Goal: Task Accomplishment & Management: Complete application form

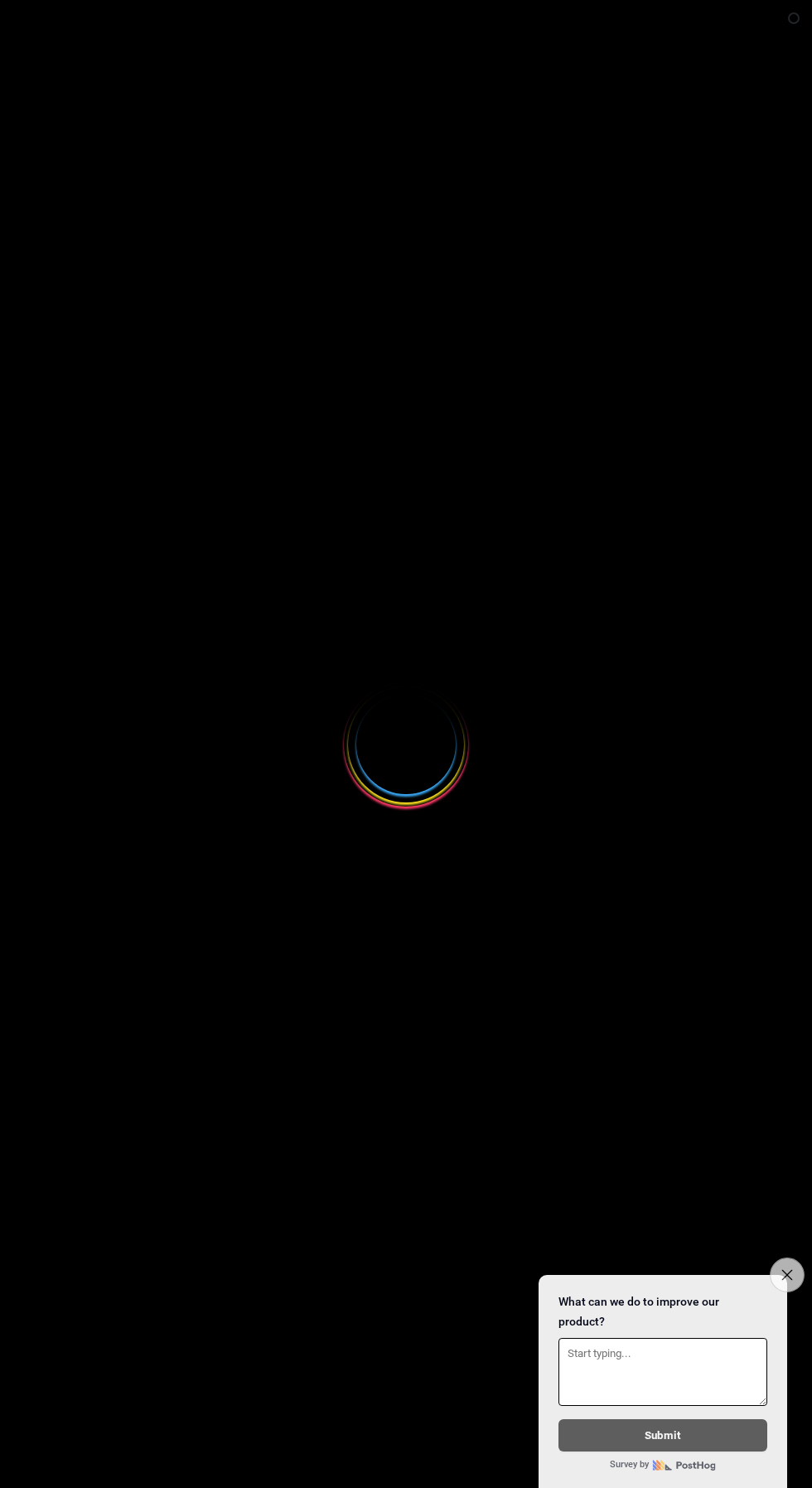
click at [780, 1271] on button "Close survey" at bounding box center [788, 1275] width 35 height 35
select select
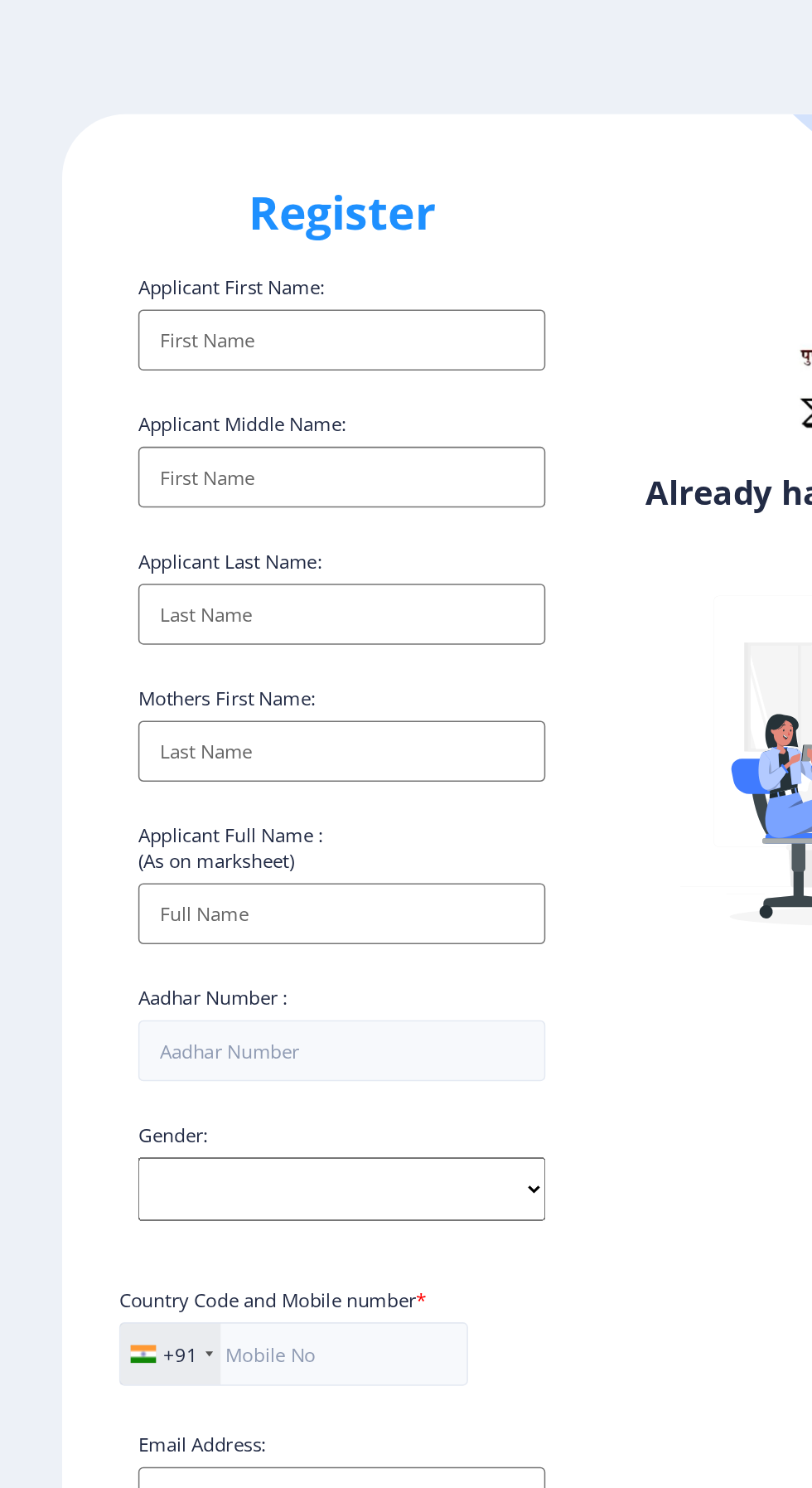
click at [300, 223] on input "Applicant First Name:" at bounding box center [223, 221] width 266 height 40
click at [269, 228] on input "Applicant First Name:" at bounding box center [223, 221] width 266 height 40
type input "Somnath"
click at [268, 311] on input "Applicant First Name:" at bounding box center [223, 311] width 266 height 40
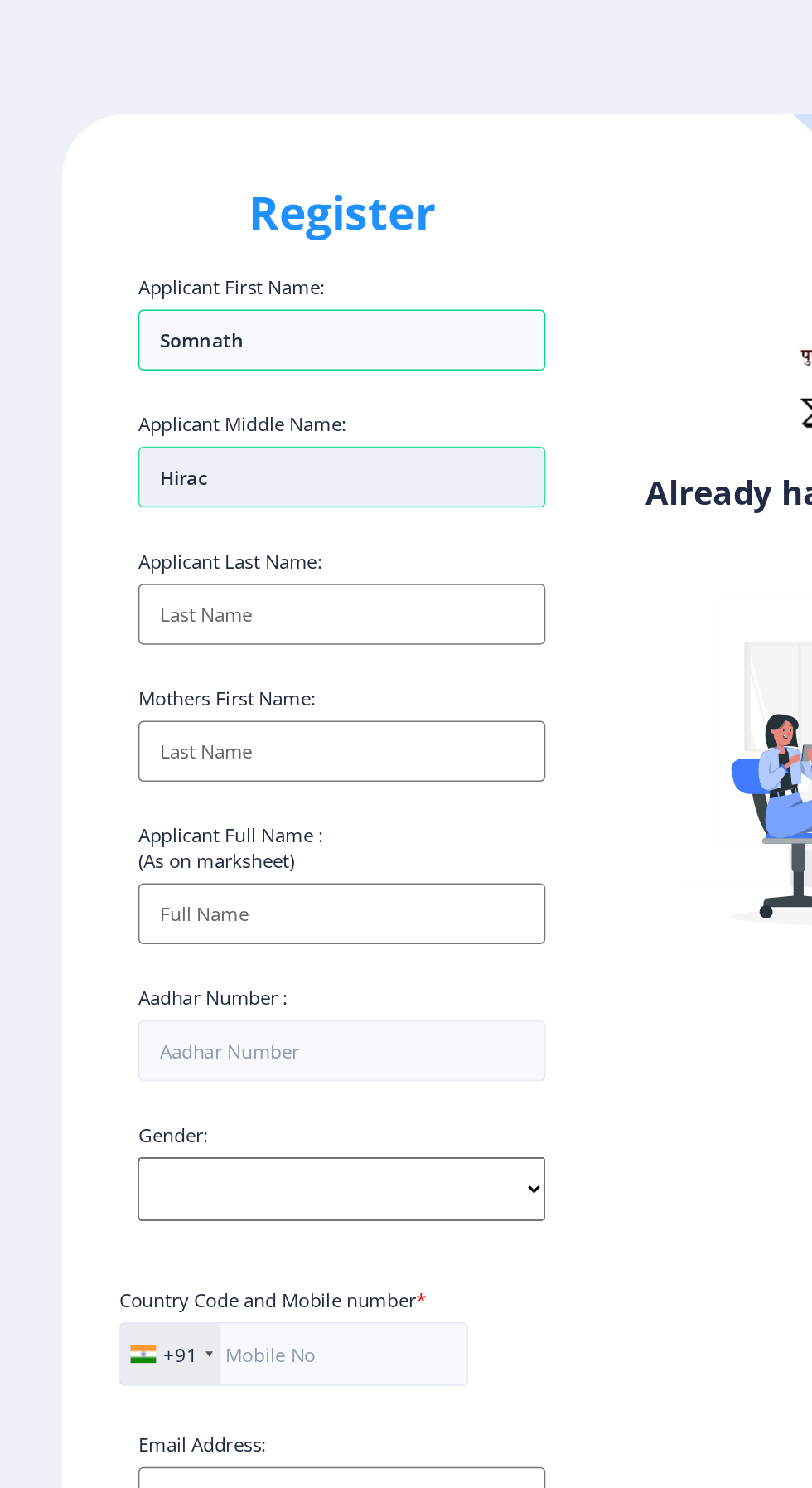
type input "Hirach"
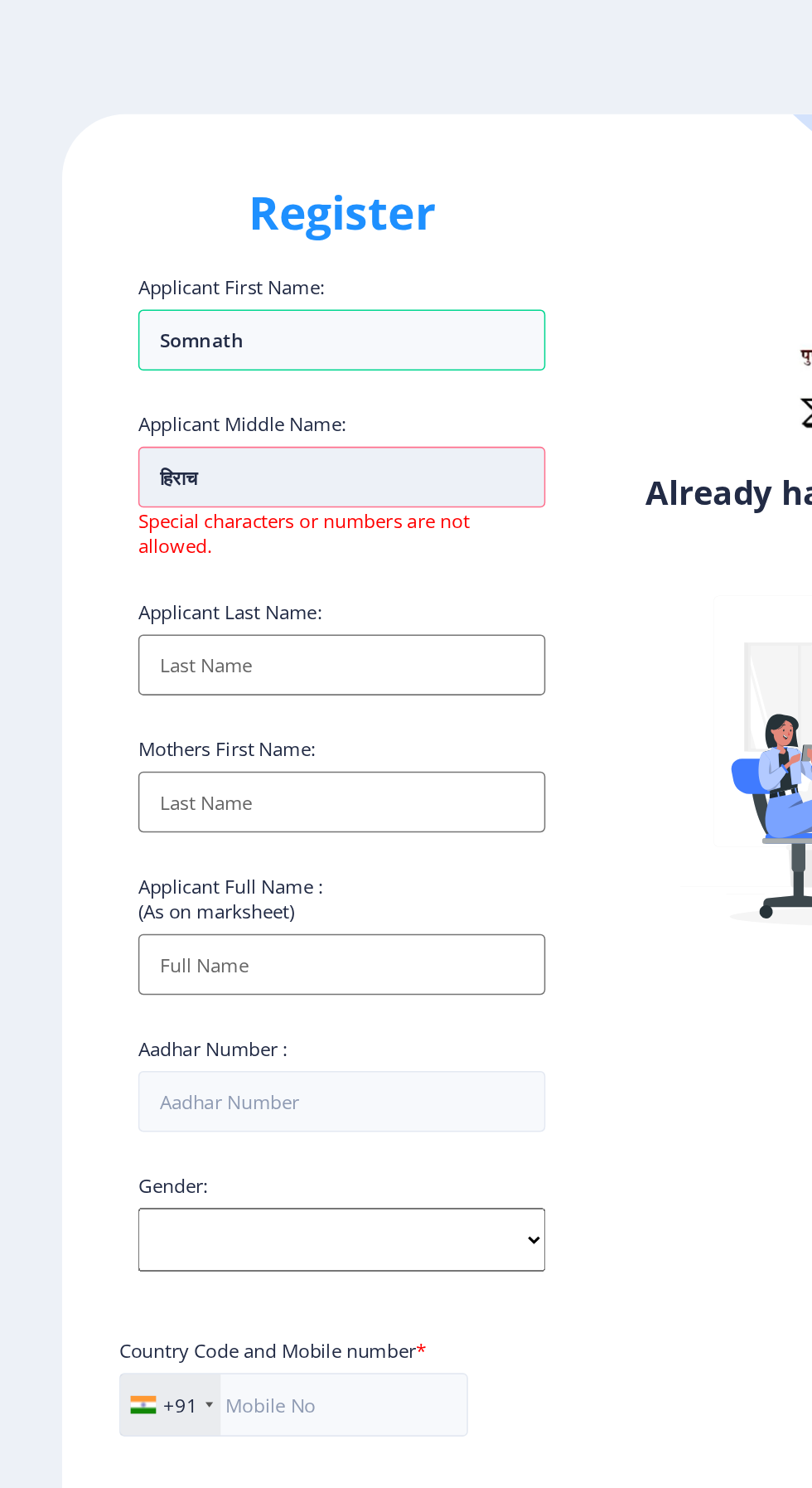
type input "हिराचंद"
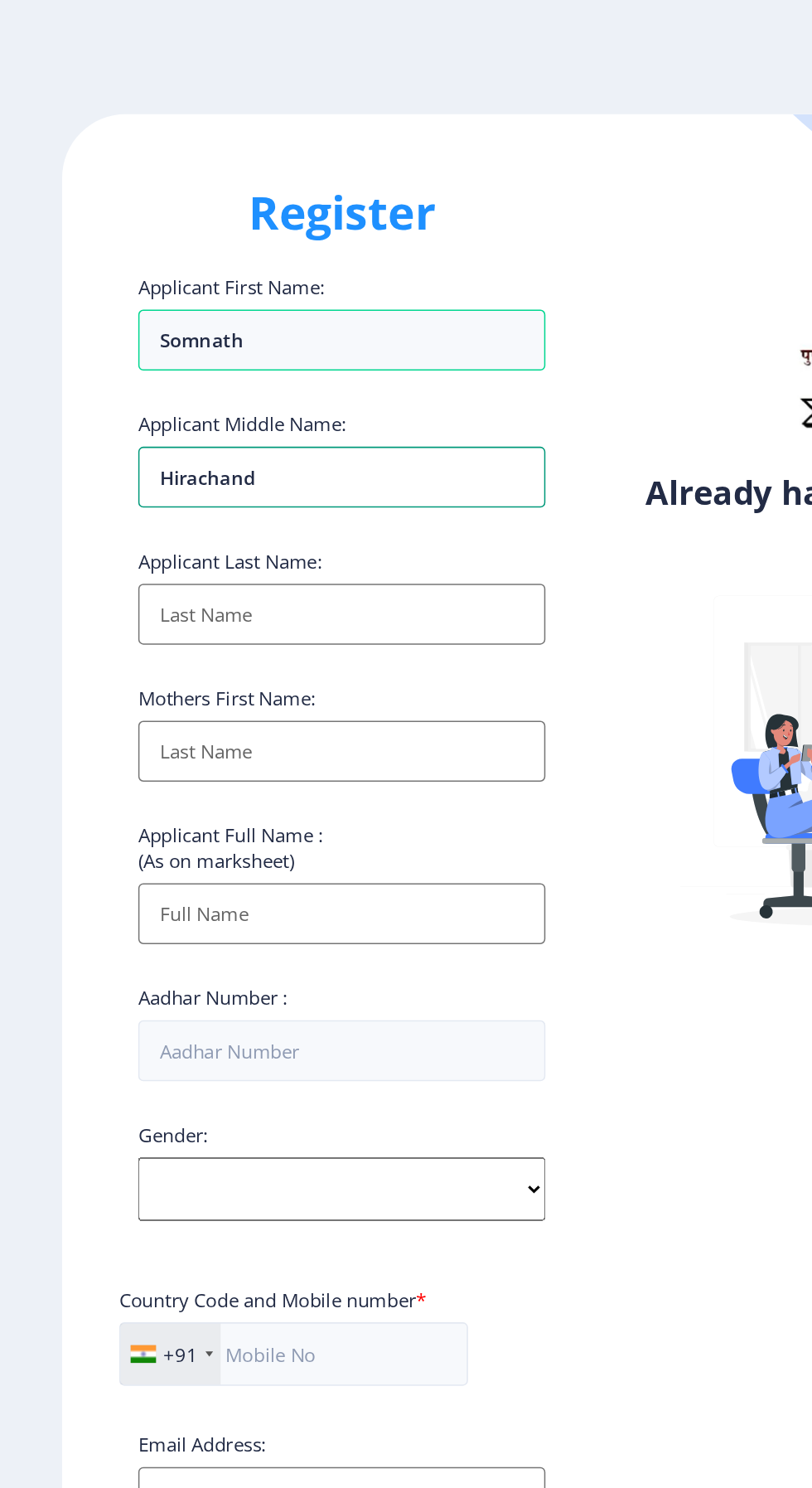
type input "Hirachand"
click at [265, 400] on input "Applicant First Name:" at bounding box center [223, 401] width 266 height 40
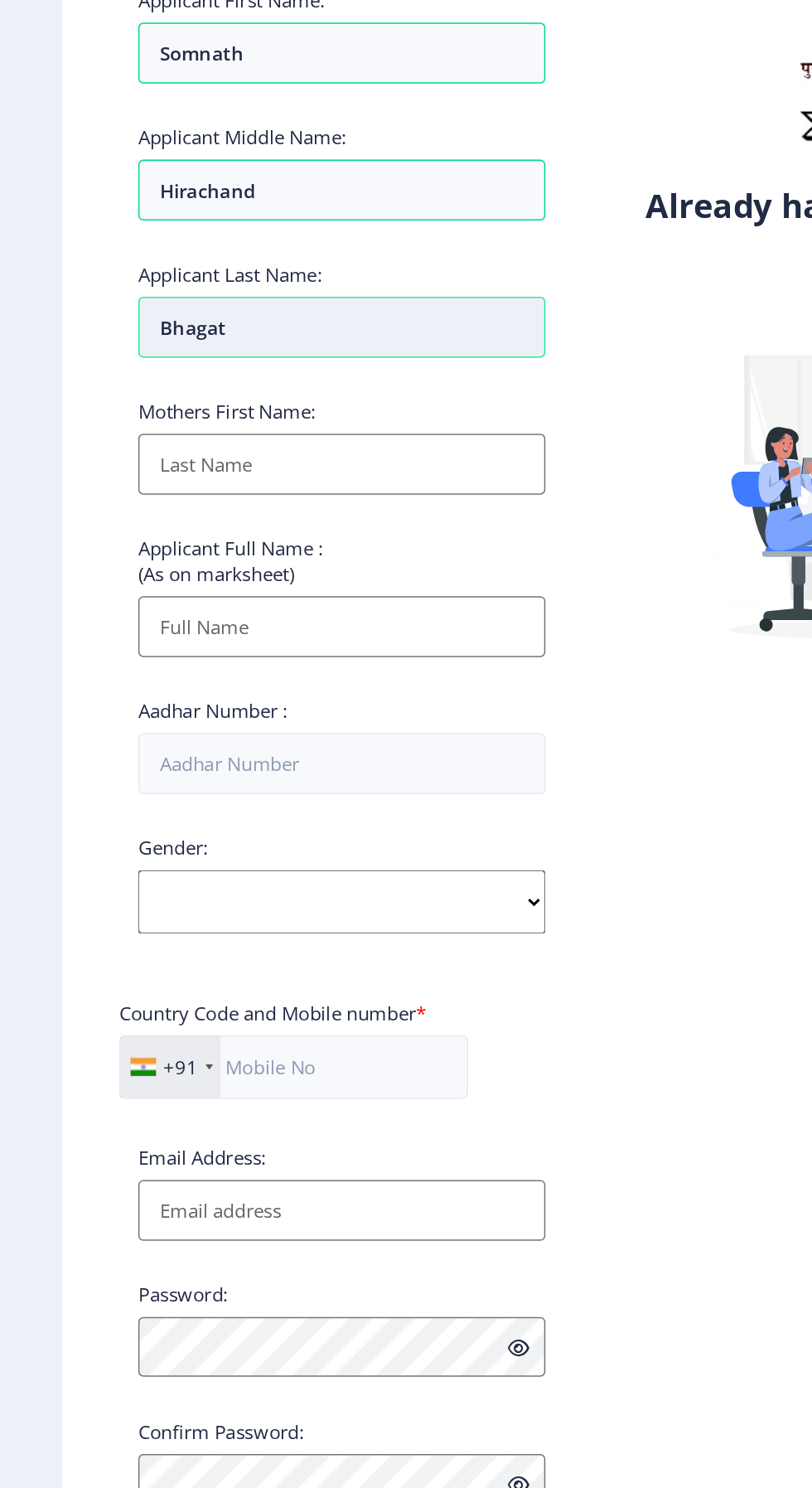
scroll to position [11, 0]
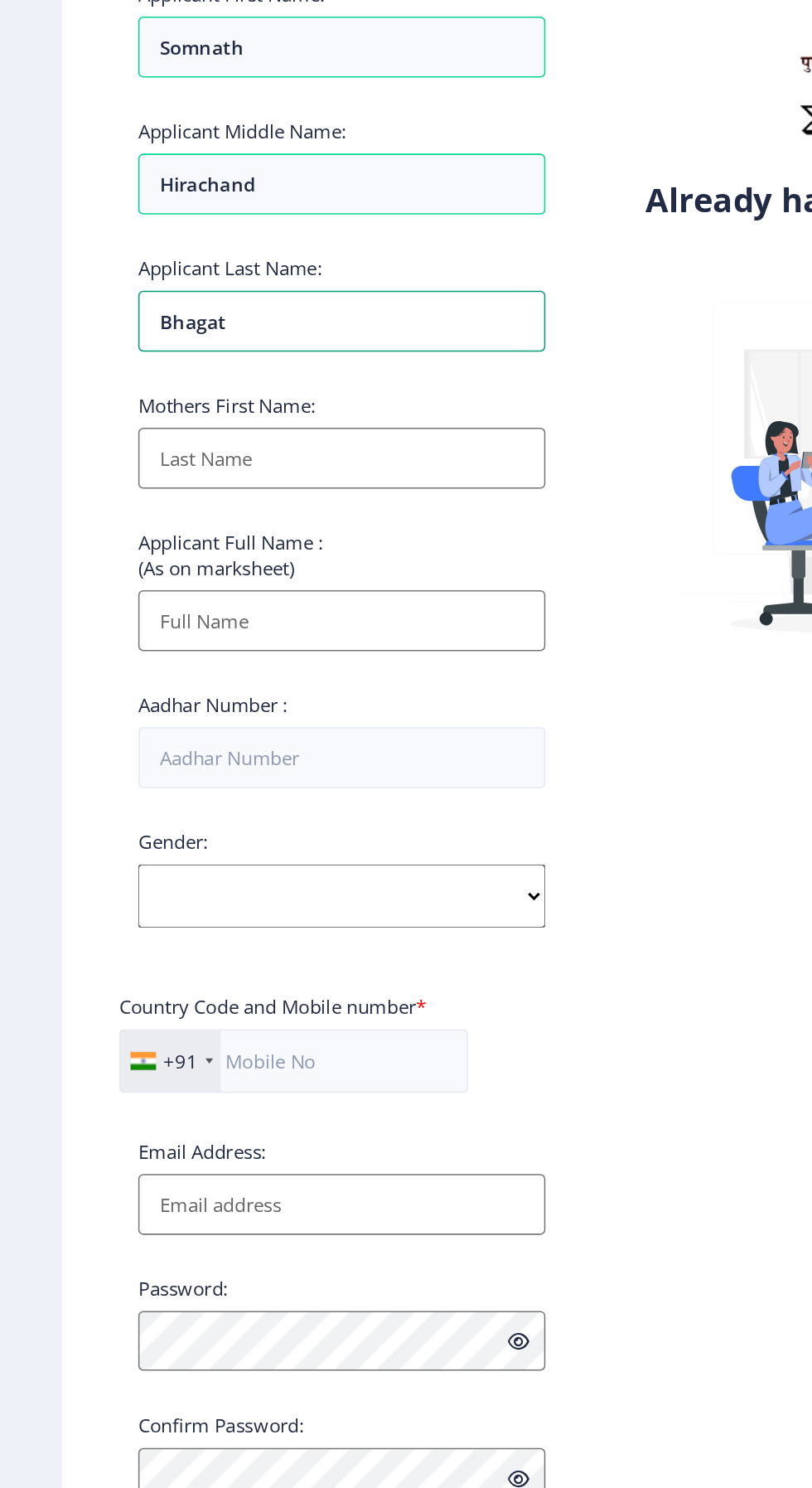
type input "Bhagat"
click at [294, 482] on input "Applicant First Name:" at bounding box center [223, 491] width 266 height 40
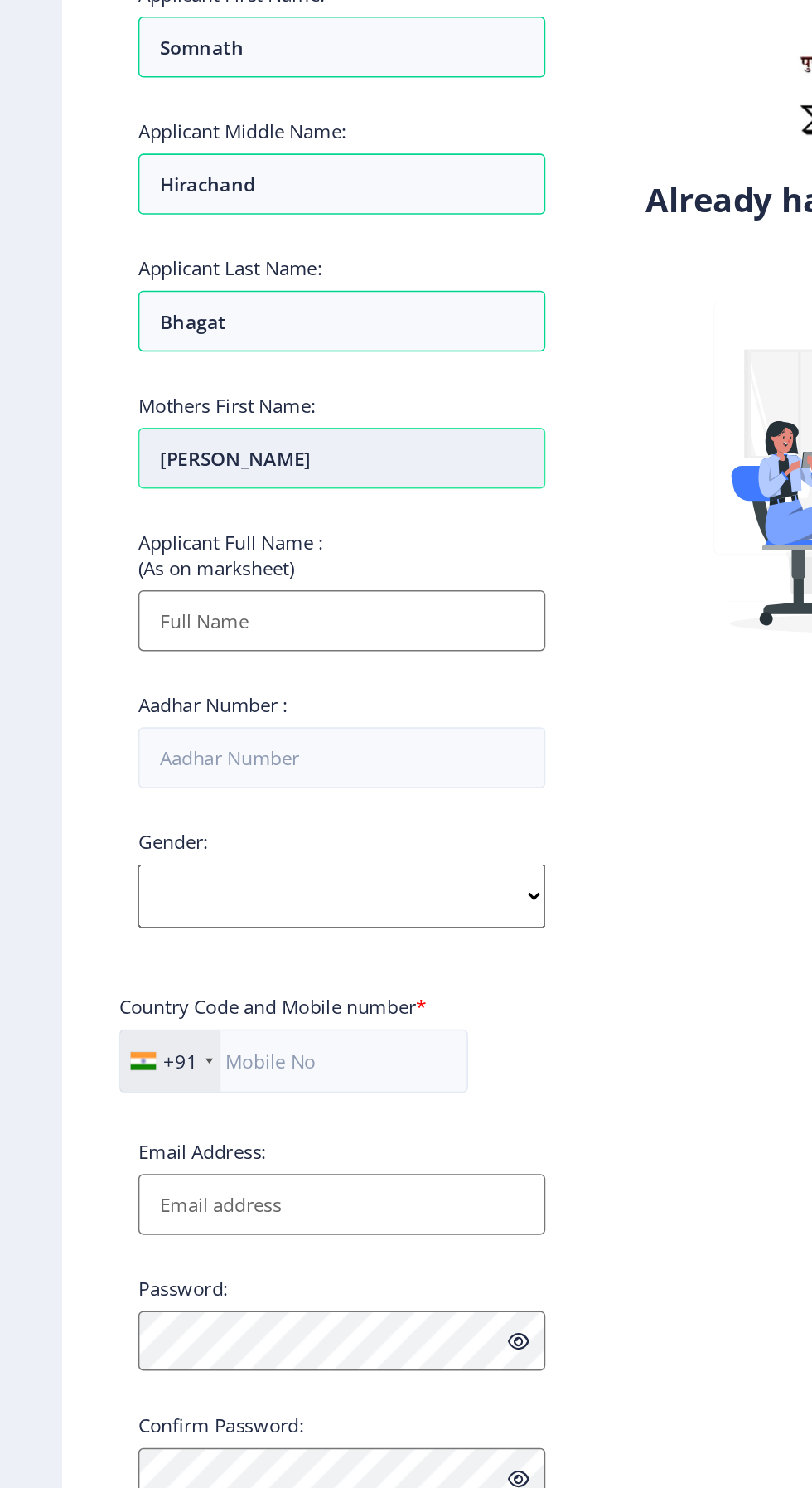
type input "[PERSON_NAME]"
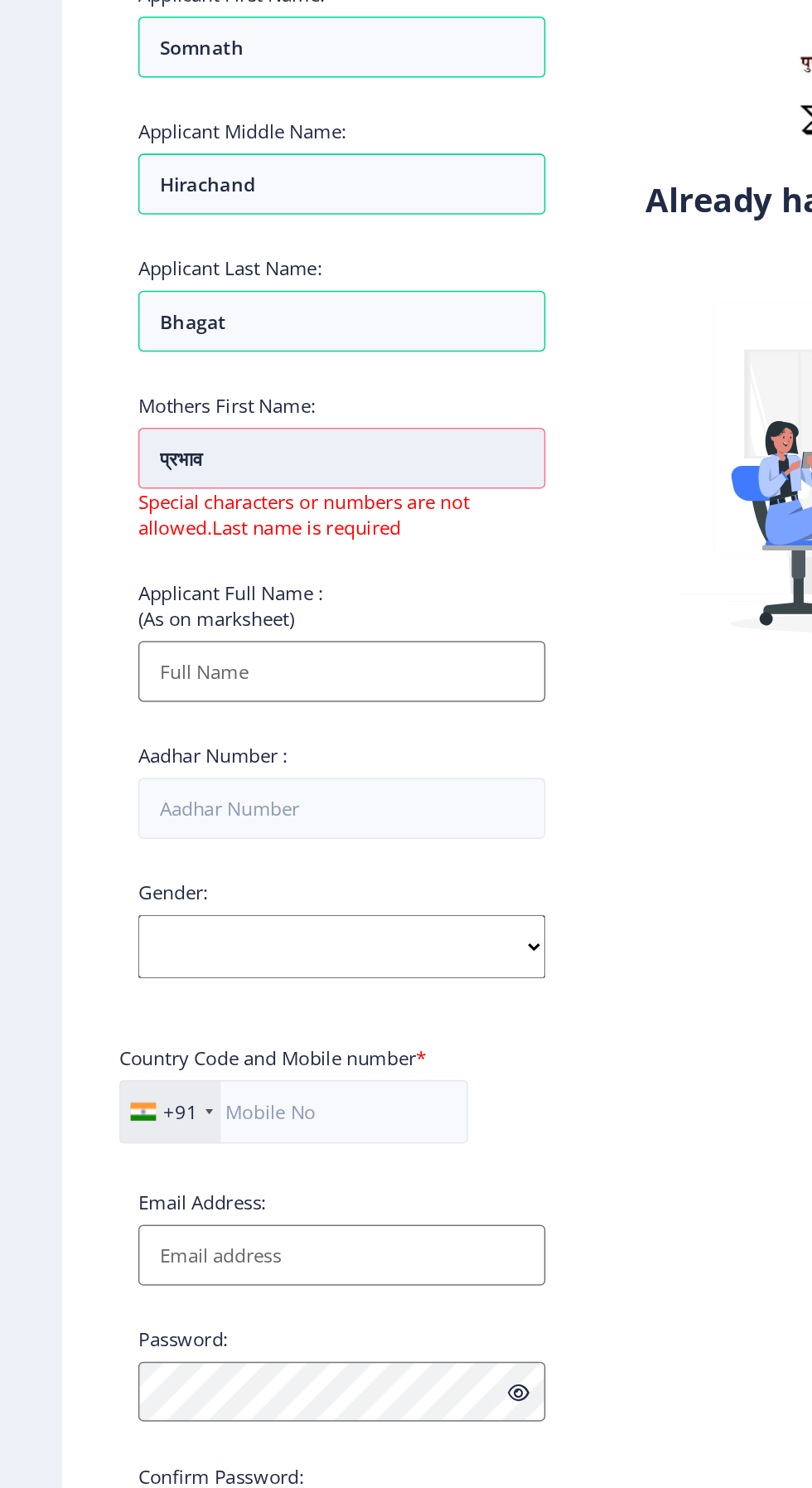
type input "प्रभावती"
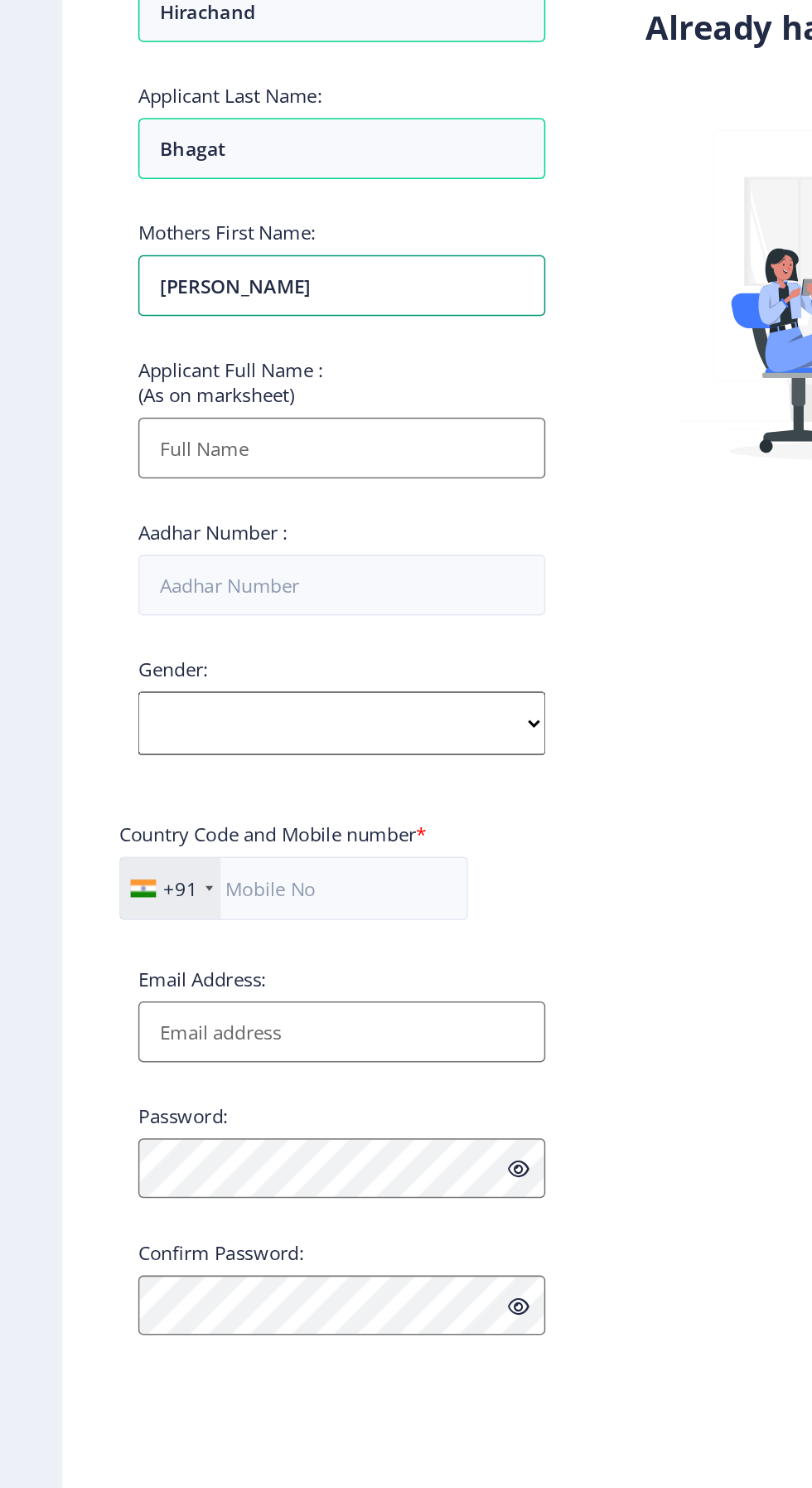
type input "[PERSON_NAME]"
click at [305, 588] on input "Applicant First Name:" at bounding box center [223, 596] width 266 height 40
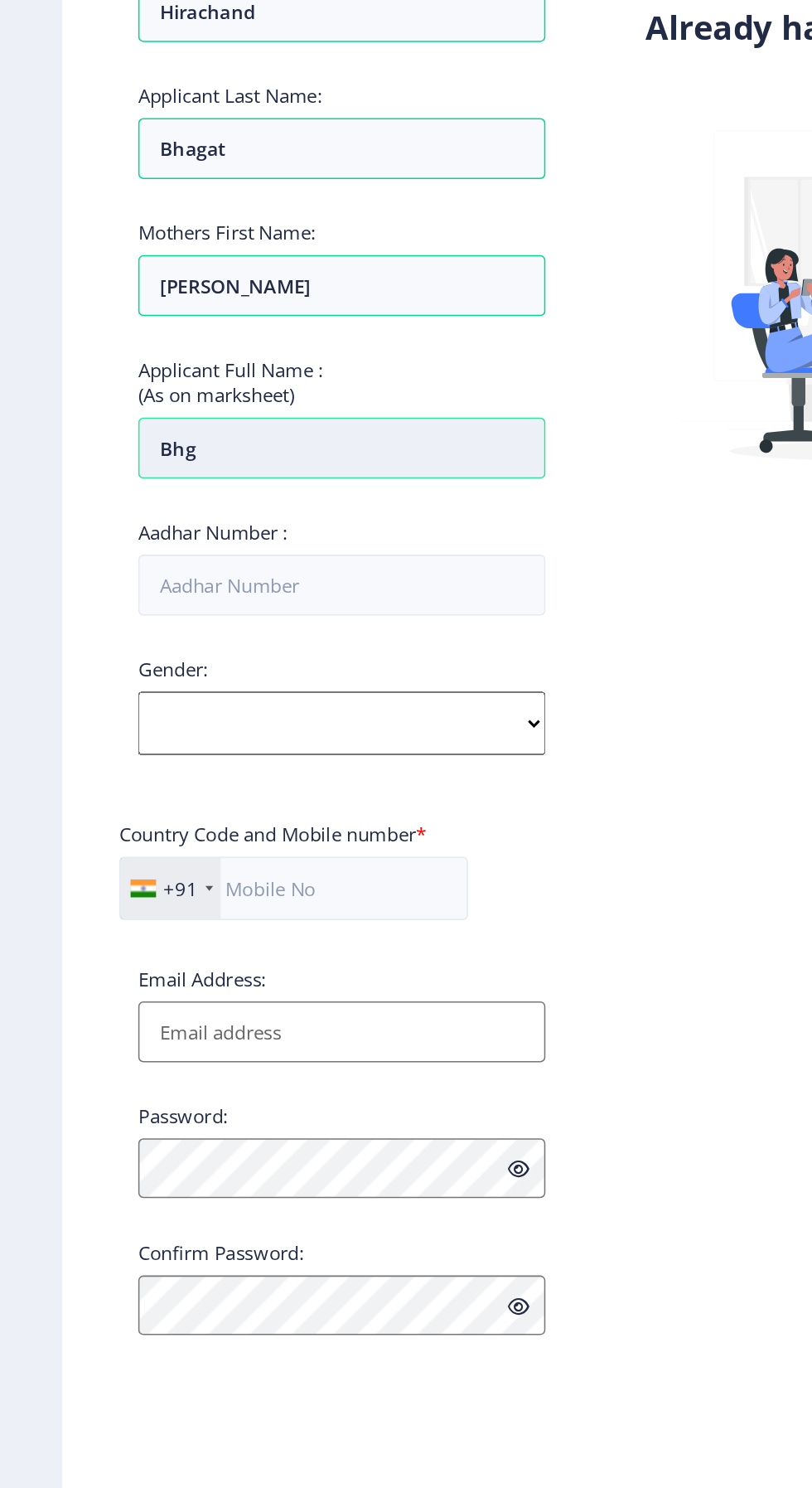
type input "Bhga"
type input "भगा"
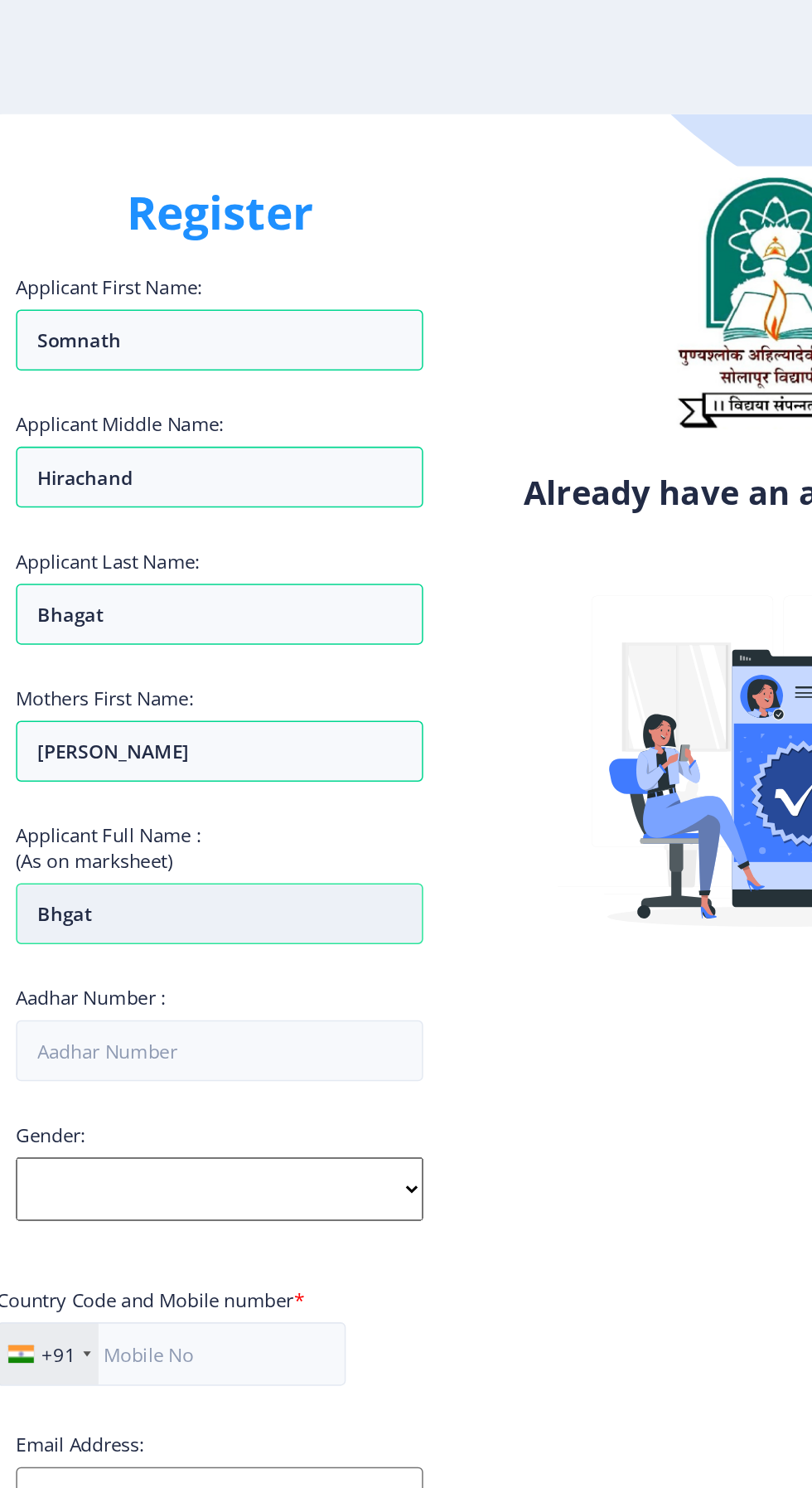
scroll to position [0, 0]
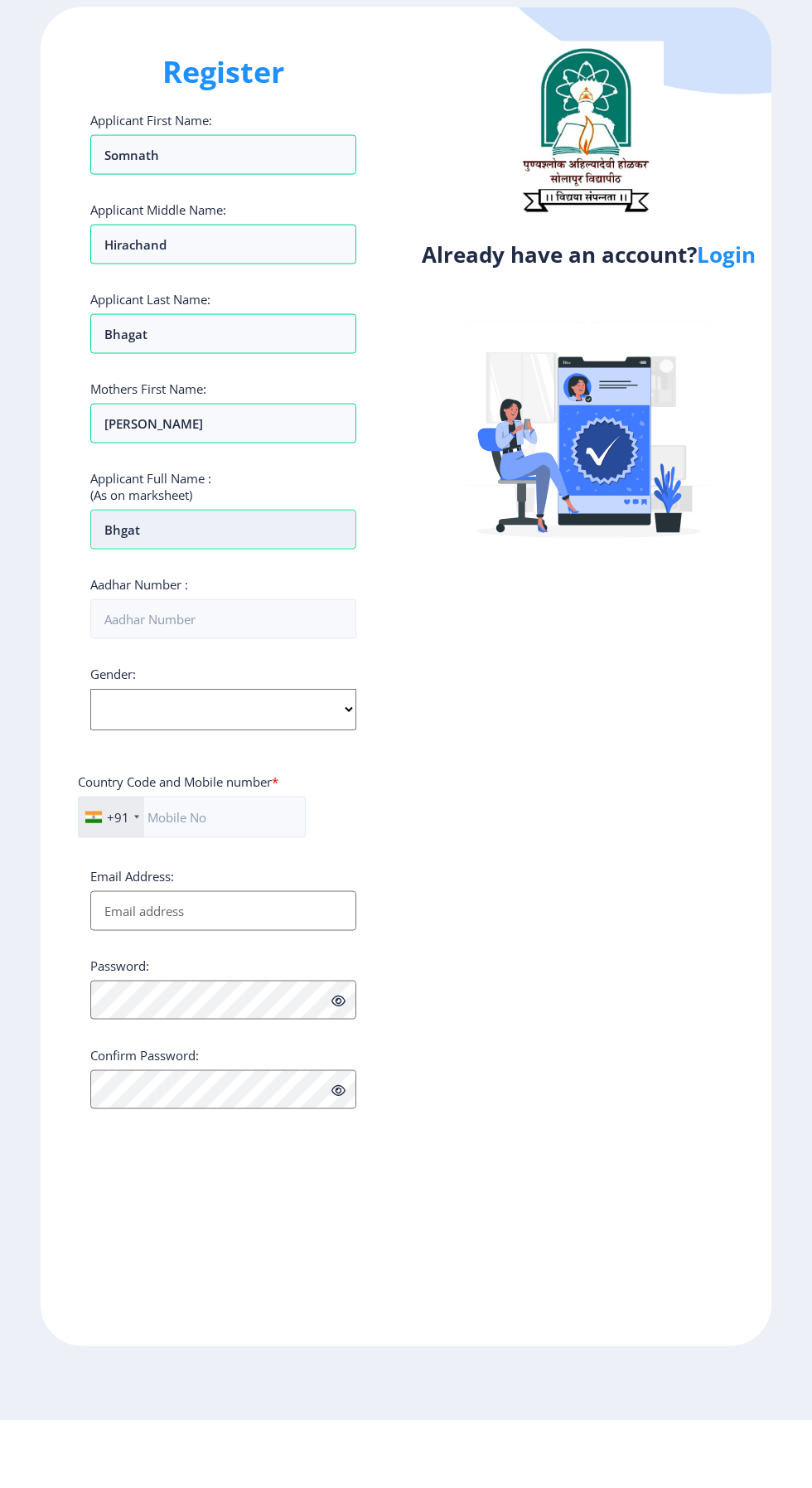
type input "Bhgat"
